Goal: Find specific page/section

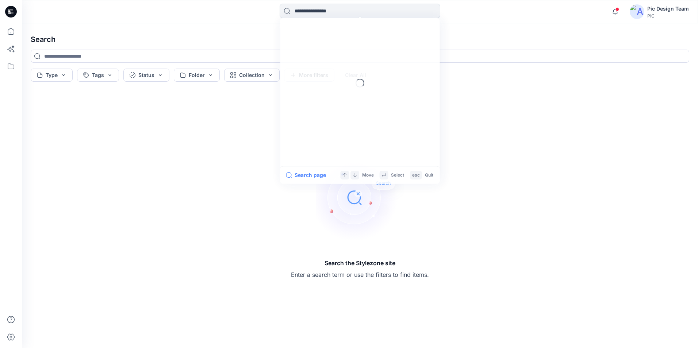
click at [336, 13] on input at bounding box center [360, 11] width 161 height 15
type input "******"
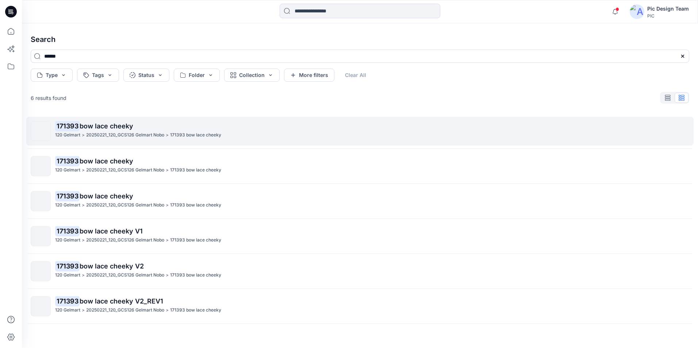
click at [122, 133] on p "20250221_120_GCS126 Gelmart Nobo" at bounding box center [125, 135] width 78 height 8
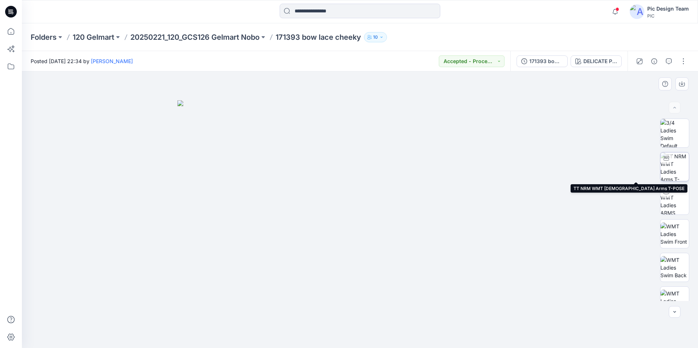
click at [676, 169] on img at bounding box center [674, 167] width 28 height 28
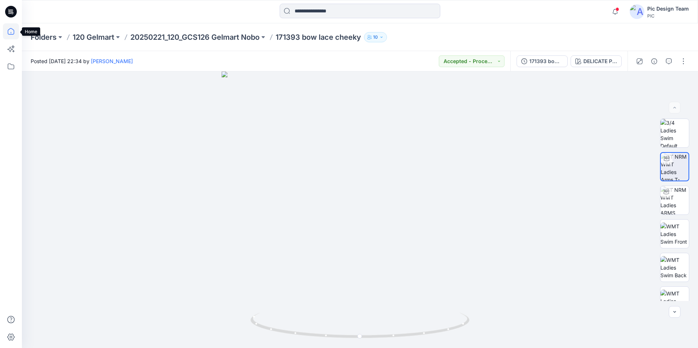
click at [18, 35] on icon at bounding box center [11, 31] width 16 height 16
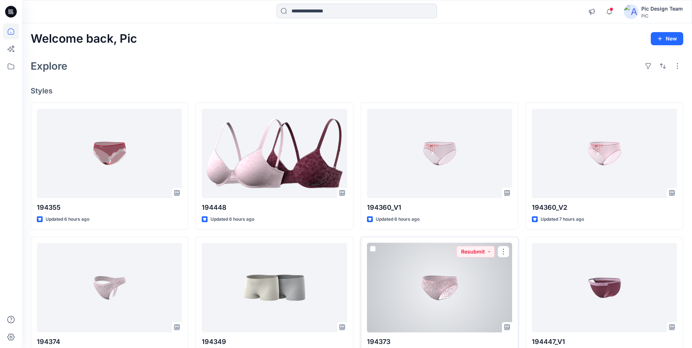
click at [455, 285] on div at bounding box center [439, 287] width 145 height 89
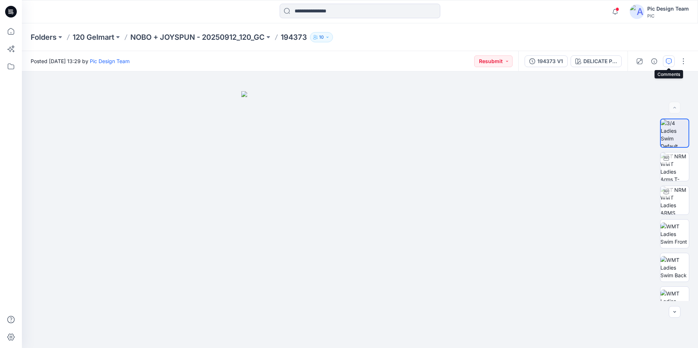
click at [669, 59] on icon "button" at bounding box center [669, 61] width 6 height 6
